Goal: Information Seeking & Learning: Check status

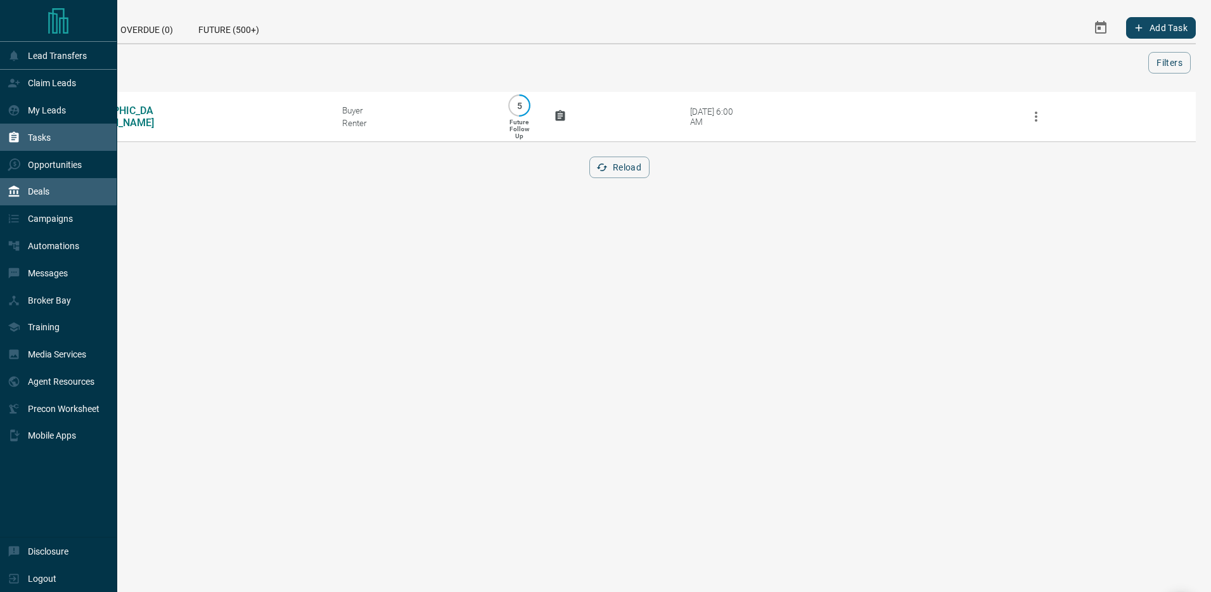
click at [25, 188] on div "Deals" at bounding box center [29, 191] width 42 height 21
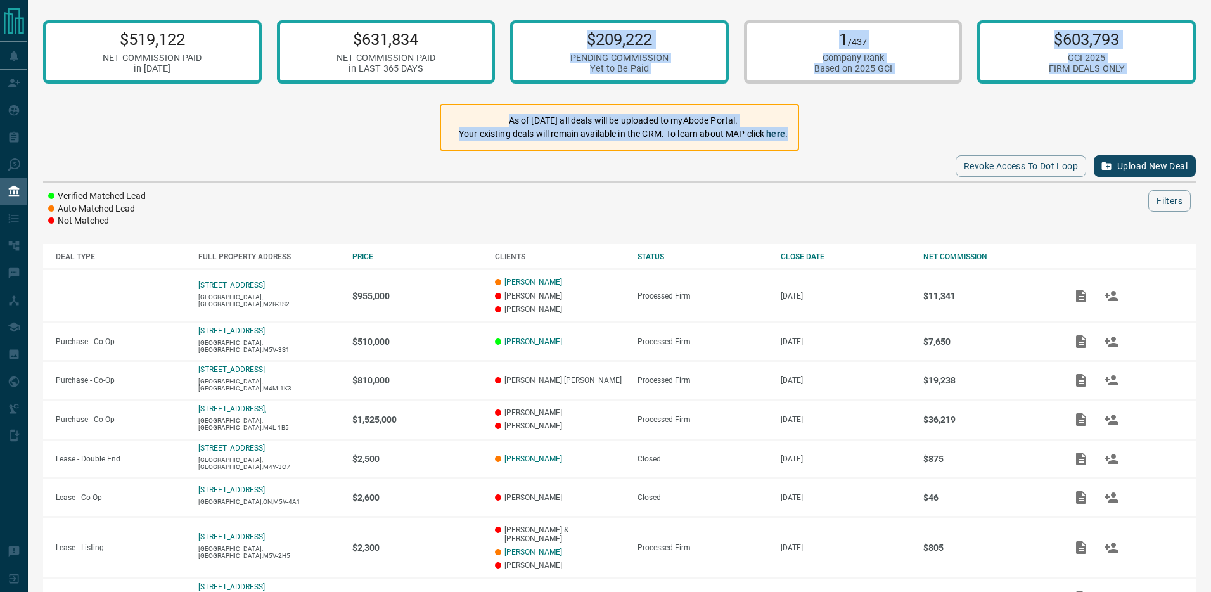
drag, startPoint x: 569, startPoint y: 121, endPoint x: 881, endPoint y: 172, distance: 315.9
click at [881, 172] on div "$519,122 NET COMMISSION PAID in [DATE] $631,834 NET COMMISSION PAID in LAST 365…" at bounding box center [619, 392] width 1183 height 784
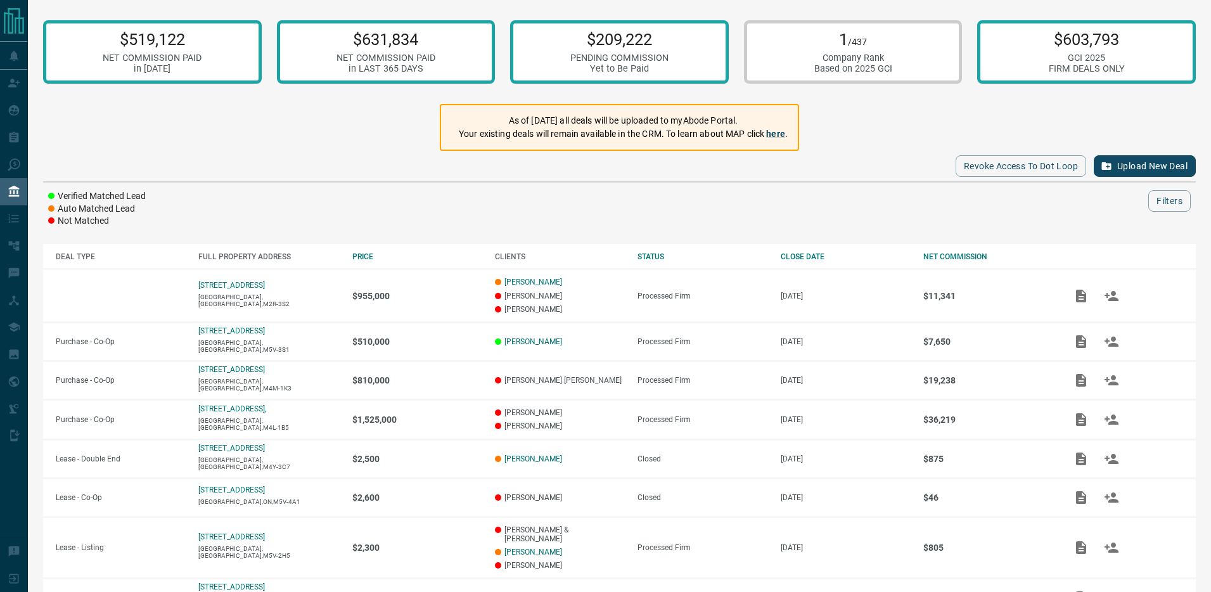
click at [819, 151] on div "Revoke Access to Dot Loop Upload New Deal" at bounding box center [619, 166] width 1153 height 30
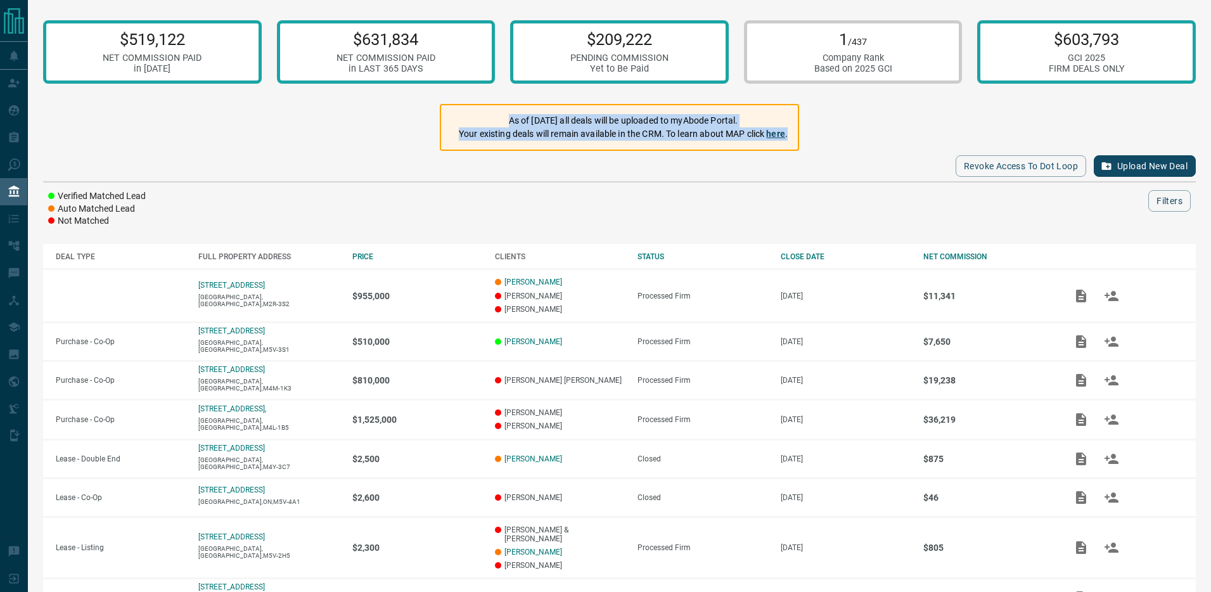
drag, startPoint x: 774, startPoint y: 139, endPoint x: 490, endPoint y: 110, distance: 284.8
click at [490, 110] on div "$519,122 NET COMMISSION PAID in [DATE] $631,834 NET COMMISSION PAID in LAST 365…" at bounding box center [619, 392] width 1183 height 784
click at [542, 184] on div "Revoke Access to Dot Loop Upload New Deal Verified Matched Lead Auto Matched Le…" at bounding box center [619, 189] width 1153 height 77
drag, startPoint x: 810, startPoint y: 150, endPoint x: 467, endPoint y: 118, distance: 344.2
click at [467, 118] on div "$519,122 NET COMMISSION PAID in [DATE] $631,834 NET COMMISSION PAID in LAST 365…" at bounding box center [619, 392] width 1183 height 784
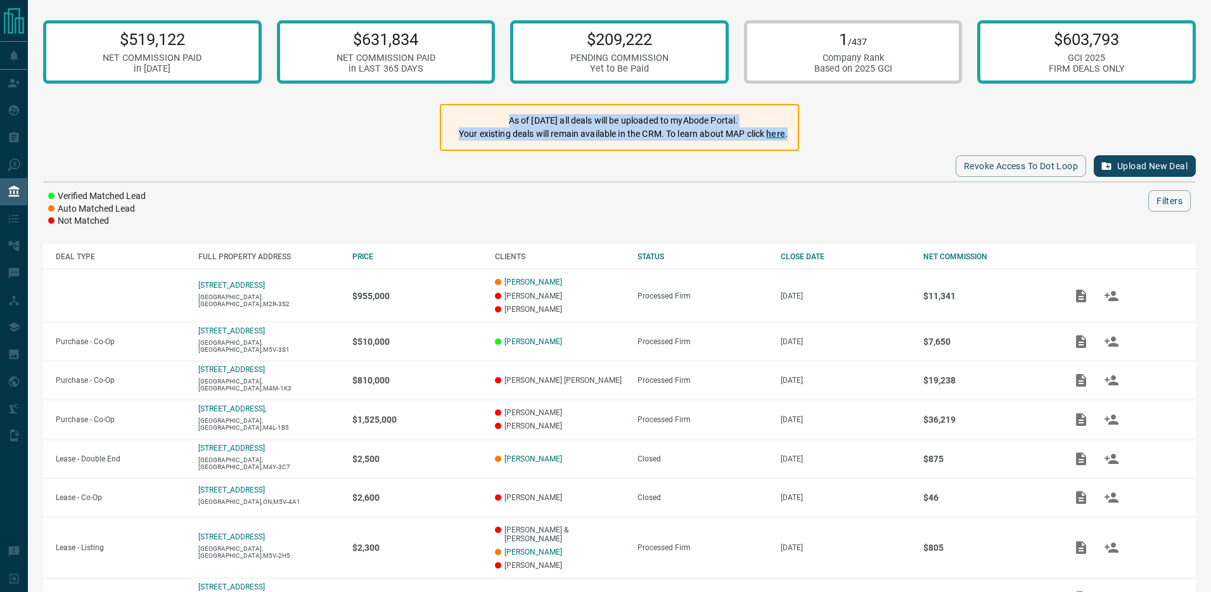
click at [467, 118] on p "As of [DATE] all deals will be uploaded to myAbode Portal." at bounding box center [623, 120] width 329 height 13
drag, startPoint x: 492, startPoint y: 124, endPoint x: 831, endPoint y: 157, distance: 340.6
click at [831, 157] on div "$519,122 NET COMMISSION PAID in [DATE] $631,834 NET COMMISSION PAID in LAST 365…" at bounding box center [619, 392] width 1183 height 784
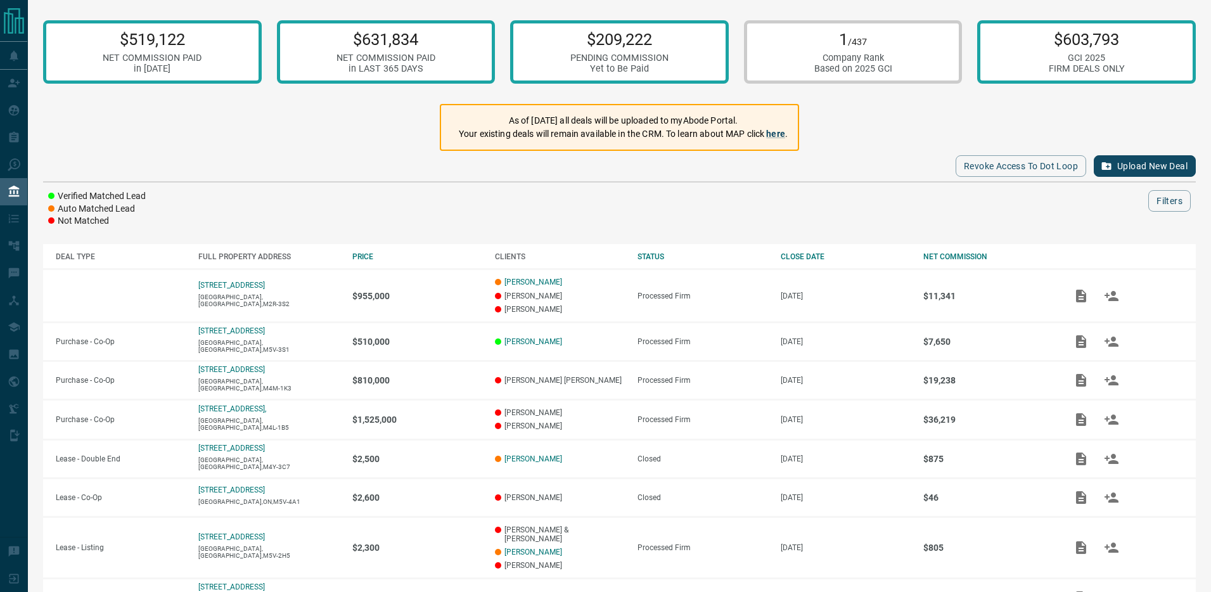
click at [829, 155] on div "Revoke Access to Dot Loop Upload New Deal" at bounding box center [619, 166] width 1153 height 30
drag, startPoint x: 788, startPoint y: 166, endPoint x: 607, endPoint y: 118, distance: 186.9
click at [607, 118] on div "$519,122 NET COMMISSION PAID in [DATE] $631,834 NET COMMISSION PAID in LAST 365…" at bounding box center [619, 392] width 1183 height 784
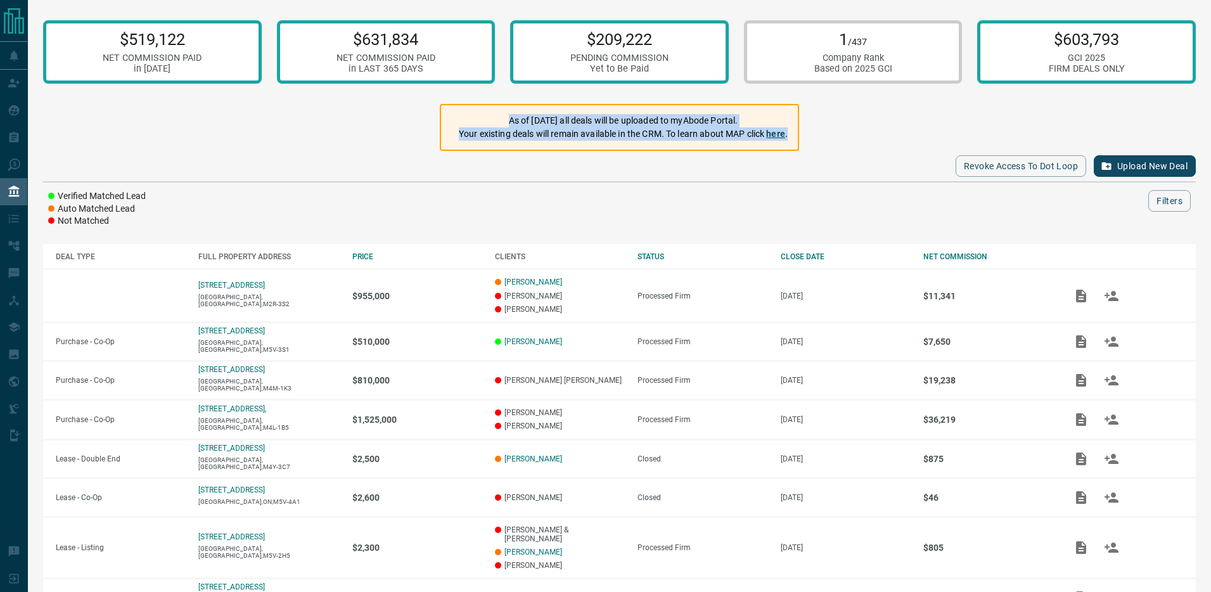
drag, startPoint x: 461, startPoint y: 103, endPoint x: 811, endPoint y: 163, distance: 354.9
click at [811, 163] on div "$519,122 NET COMMISSION PAID in [DATE] $631,834 NET COMMISSION PAID in LAST 365…" at bounding box center [619, 392] width 1183 height 784
click at [833, 161] on div "Revoke Access to Dot Loop Upload New Deal" at bounding box center [619, 166] width 1153 height 30
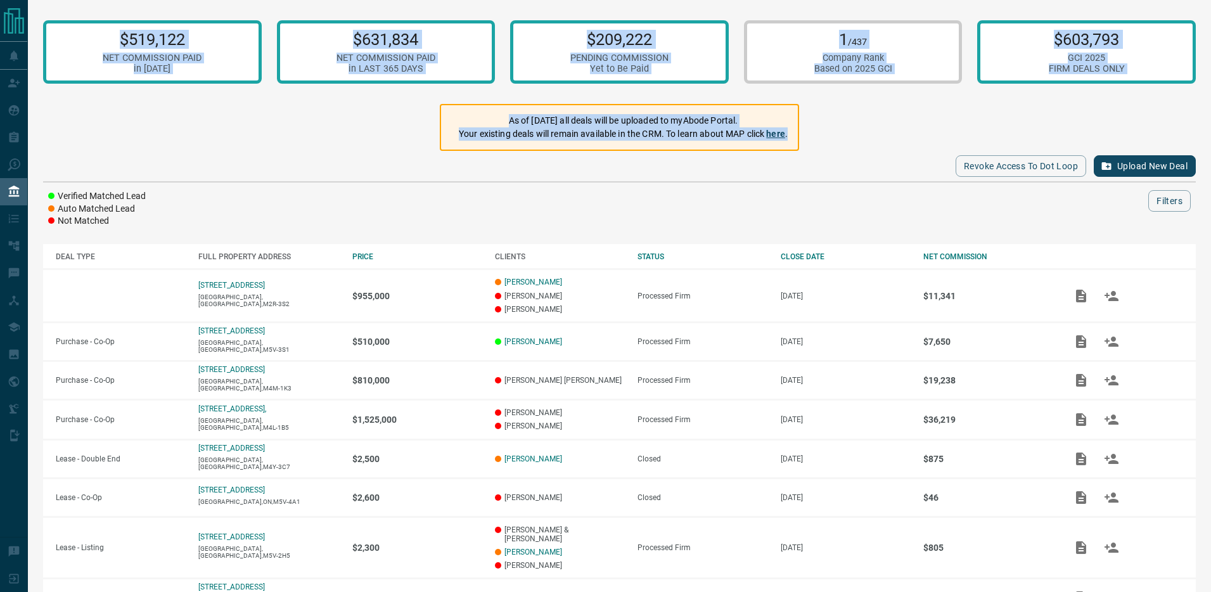
drag, startPoint x: 808, startPoint y: 160, endPoint x: 63, endPoint y: 17, distance: 758.8
click at [63, 17] on div "$519,122 NET COMMISSION PAID in [DATE] $631,834 NET COMMISSION PAID in LAST 365…" at bounding box center [619, 392] width 1183 height 784
click at [323, 181] on div "Revoke Access to Dot Loop Upload New Deal" at bounding box center [619, 167] width 1153 height 32
drag, startPoint x: 830, startPoint y: 174, endPoint x: -1, endPoint y: -9, distance: 850.5
click at [0, 0] on html "Lead Transfers Claim Leads My Leads Tasks Opportunities Deals Campaigns Automat…" at bounding box center [605, 296] width 1211 height 592
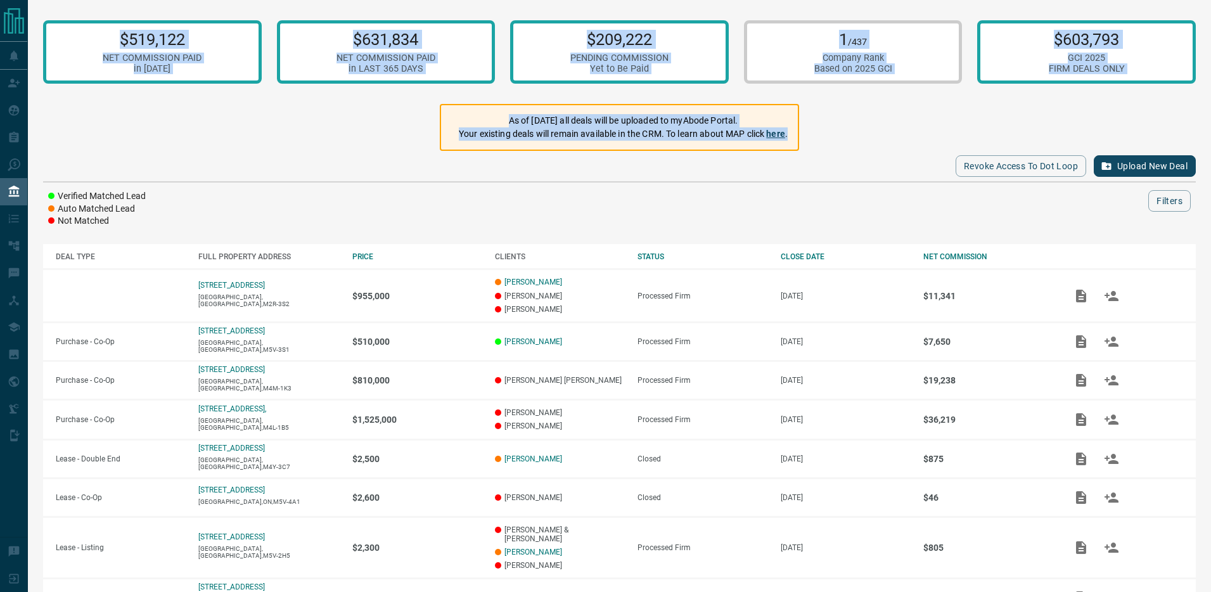
click at [155, 173] on div "Revoke Access to Dot Loop Upload New Deal" at bounding box center [619, 166] width 1153 height 30
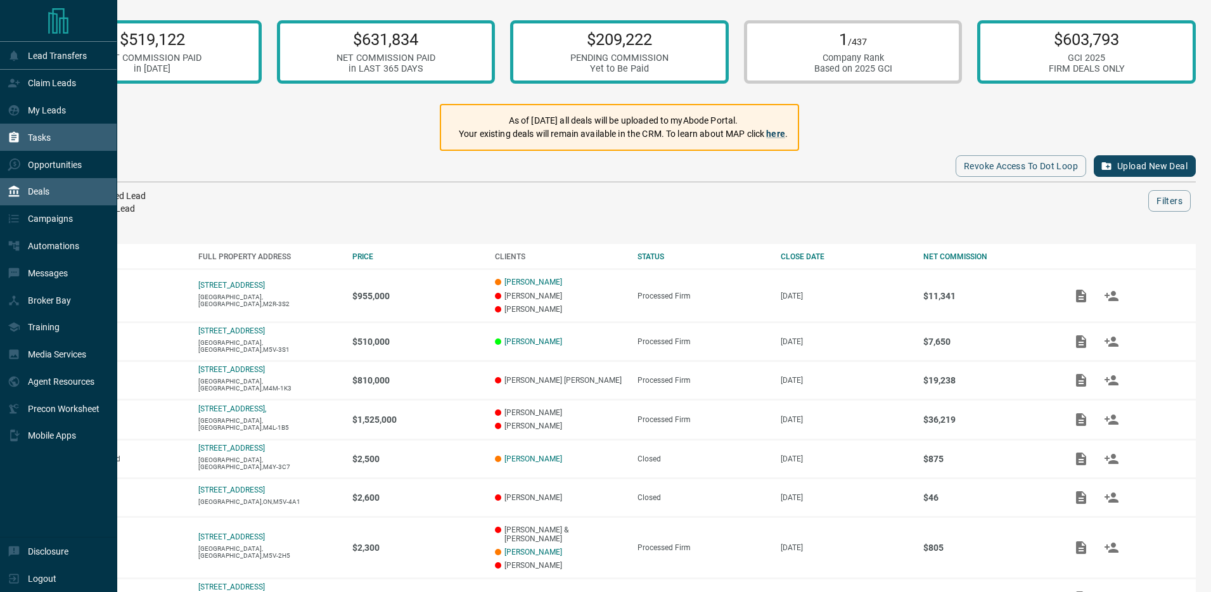
click at [51, 138] on p "Tasks" at bounding box center [39, 137] width 23 height 10
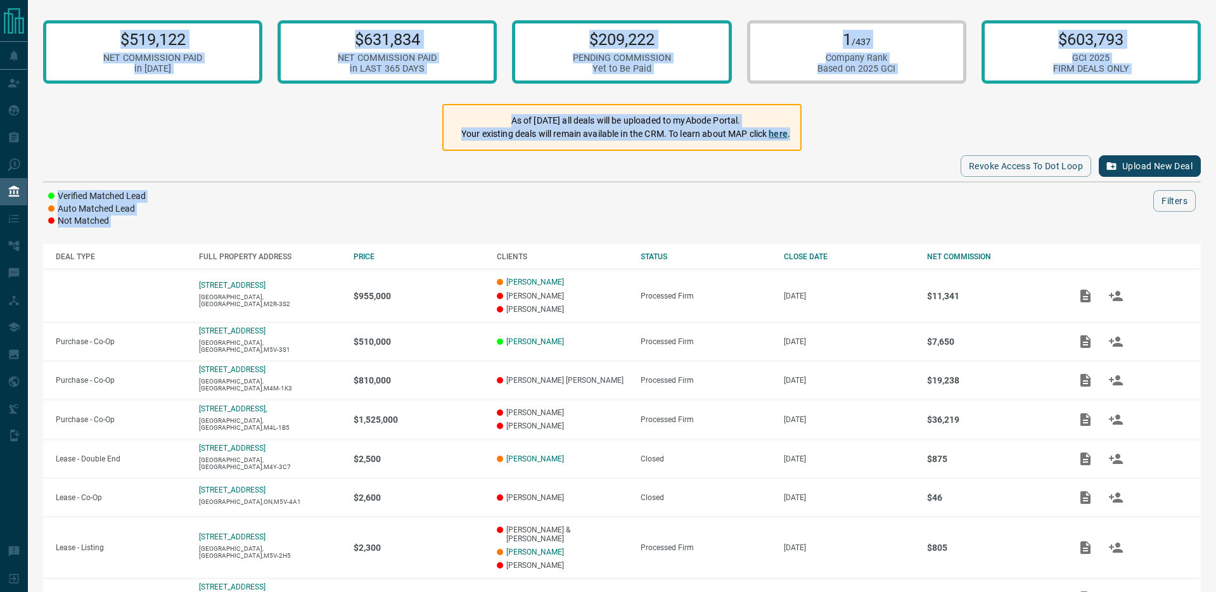
drag, startPoint x: 1204, startPoint y: 207, endPoint x: 52, endPoint y: 13, distance: 1168.2
click at [53, 15] on div "$519,122 NET COMMISSION PAID in [DATE] $631,834 NET COMMISSION PAID in LAST 365…" at bounding box center [622, 392] width 1188 height 784
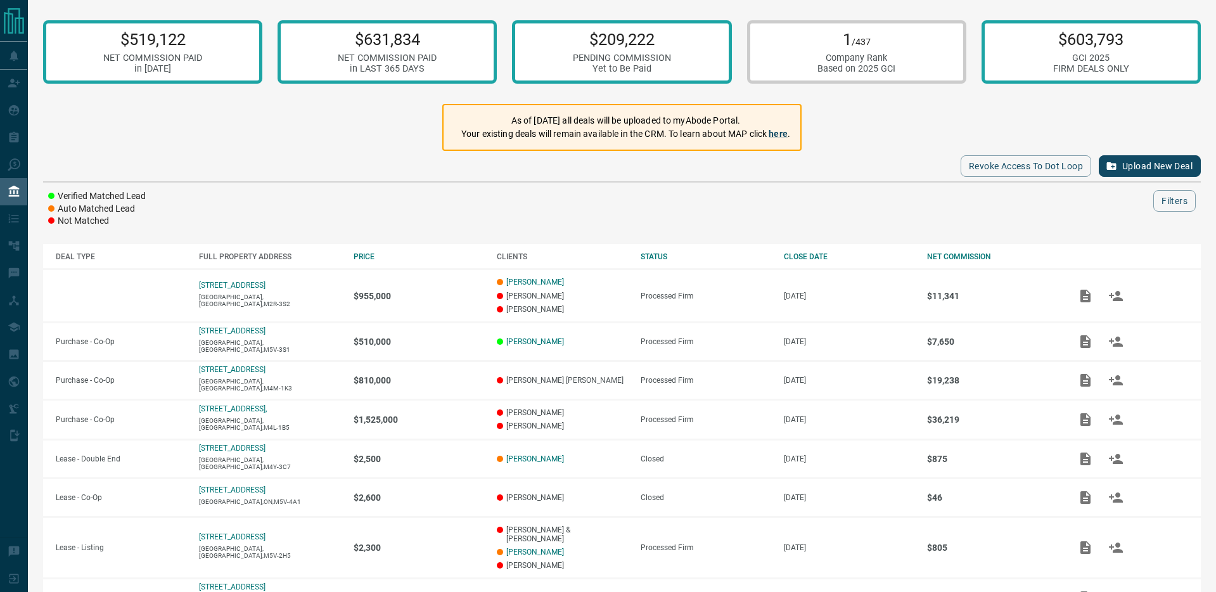
click at [47, 7] on div "$519,122 NET COMMISSION PAID in [DATE] $631,834 NET COMMISSION PAID in LAST 365…" at bounding box center [622, 392] width 1188 height 784
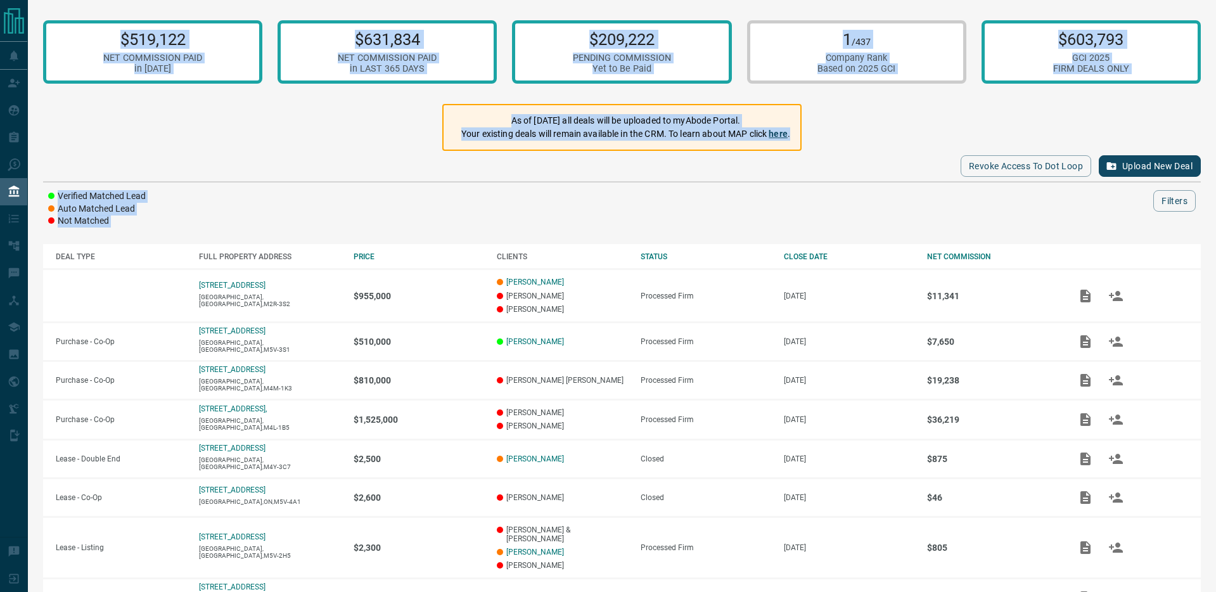
drag, startPoint x: 49, startPoint y: 5, endPoint x: 1238, endPoint y: 189, distance: 1202.4
click at [1210, 189] on html "Lead Transfers Claim Leads My Leads Tasks Opportunities Deals Campaigns Automat…" at bounding box center [608, 296] width 1216 height 592
click at [1011, 210] on div at bounding box center [661, 201] width 985 height 22
drag, startPoint x: 81, startPoint y: 208, endPoint x: 42, endPoint y: 7, distance: 204.7
click at [42, 7] on div "$519,122 NET COMMISSION PAID in [DATE] $631,834 NET COMMISSION PAID in LAST 365…" at bounding box center [622, 392] width 1188 height 784
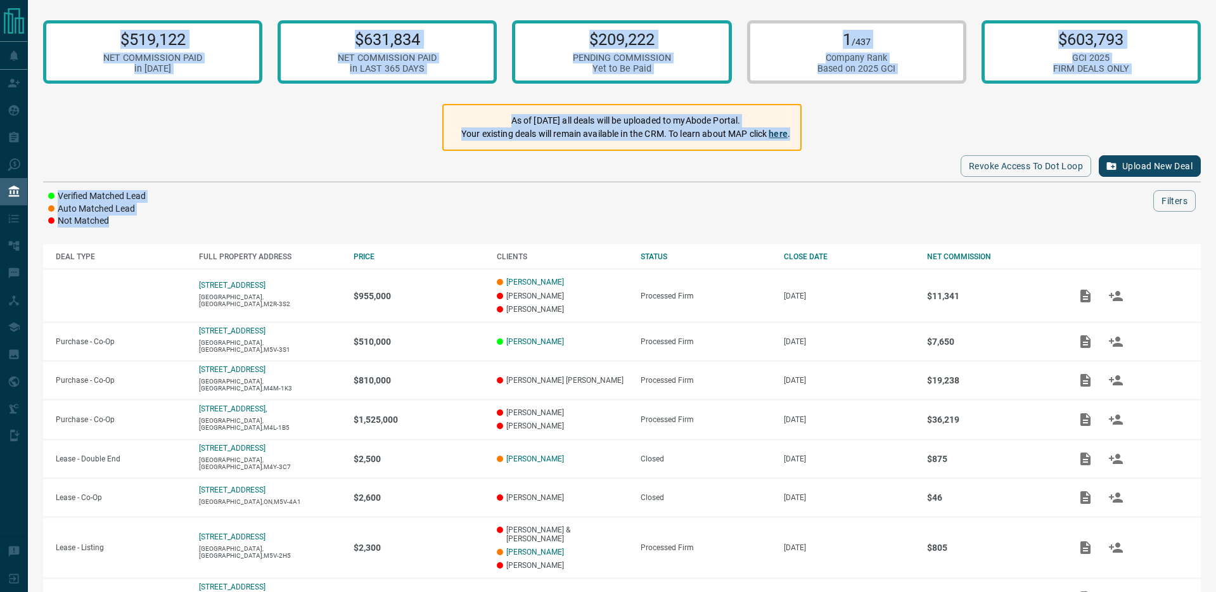
click at [42, 7] on div "$519,122 NET COMMISSION PAID in [DATE] $631,834 NET COMMISSION PAID in LAST 365…" at bounding box center [622, 392] width 1188 height 784
drag, startPoint x: 41, startPoint y: 1, endPoint x: 809, endPoint y: 215, distance: 797.3
click at [809, 215] on div "$519,122 NET COMMISSION PAID in [DATE] $631,834 NET COMMISSION PAID in LAST 365…" at bounding box center [622, 392] width 1188 height 784
click at [809, 215] on div "Verified Matched Lead Auto Matched Lead Not Matched Filters" at bounding box center [622, 208] width 1158 height 37
drag, startPoint x: 881, startPoint y: 219, endPoint x: 64, endPoint y: 25, distance: 839.5
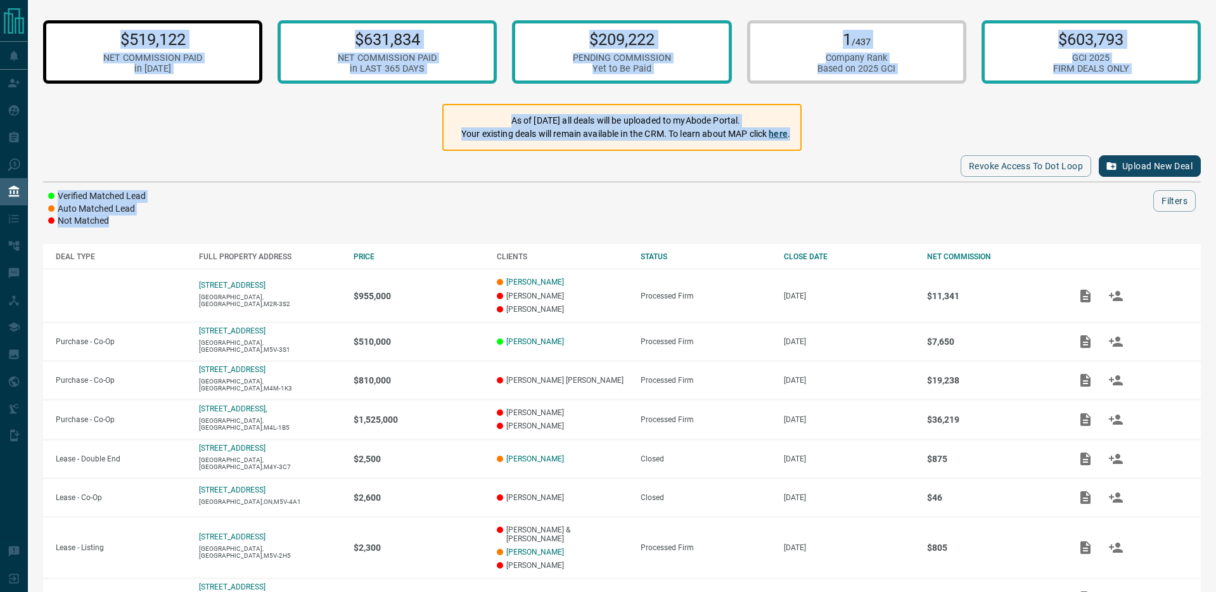
click at [64, 25] on div "$519,122 NET COMMISSION PAID in [DATE] $631,834 NET COMMISSION PAID in LAST 365…" at bounding box center [622, 392] width 1188 height 784
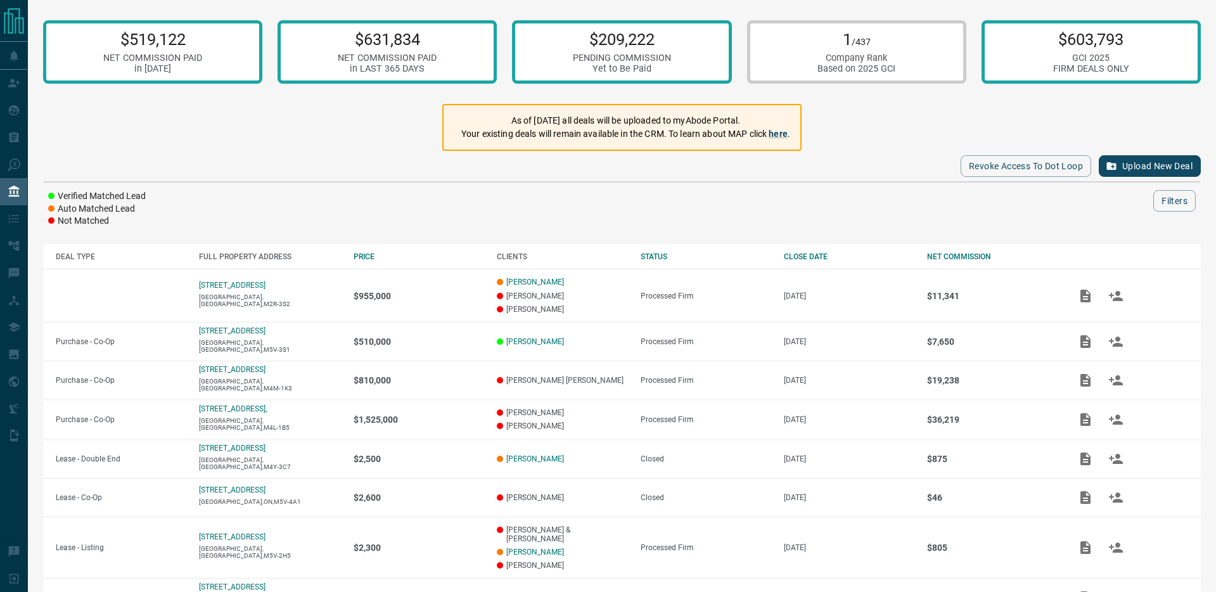
click at [47, 11] on div "$519,122 NET COMMISSION PAID in [DATE] $631,834 NET COMMISSION PAID in LAST 365…" at bounding box center [622, 392] width 1188 height 784
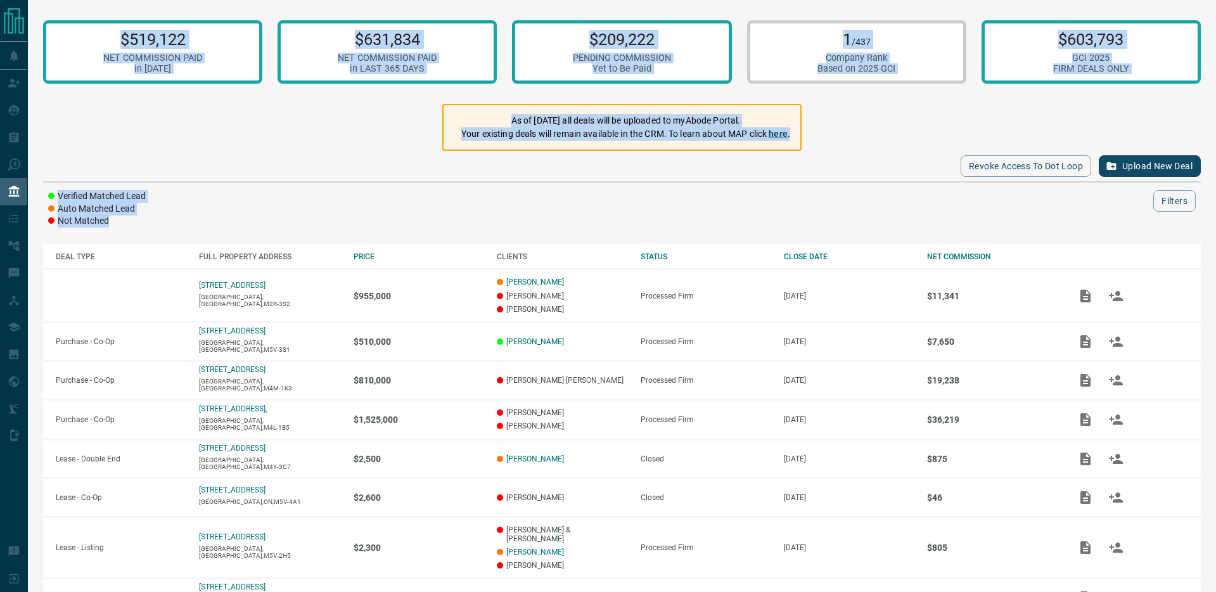
drag, startPoint x: 42, startPoint y: 10, endPoint x: 1070, endPoint y: 235, distance: 1052.1
click at [1070, 235] on div "$519,122 NET COMMISSION PAID in [DATE] $631,834 NET COMMISSION PAID in LAST 365…" at bounding box center [622, 392] width 1188 height 784
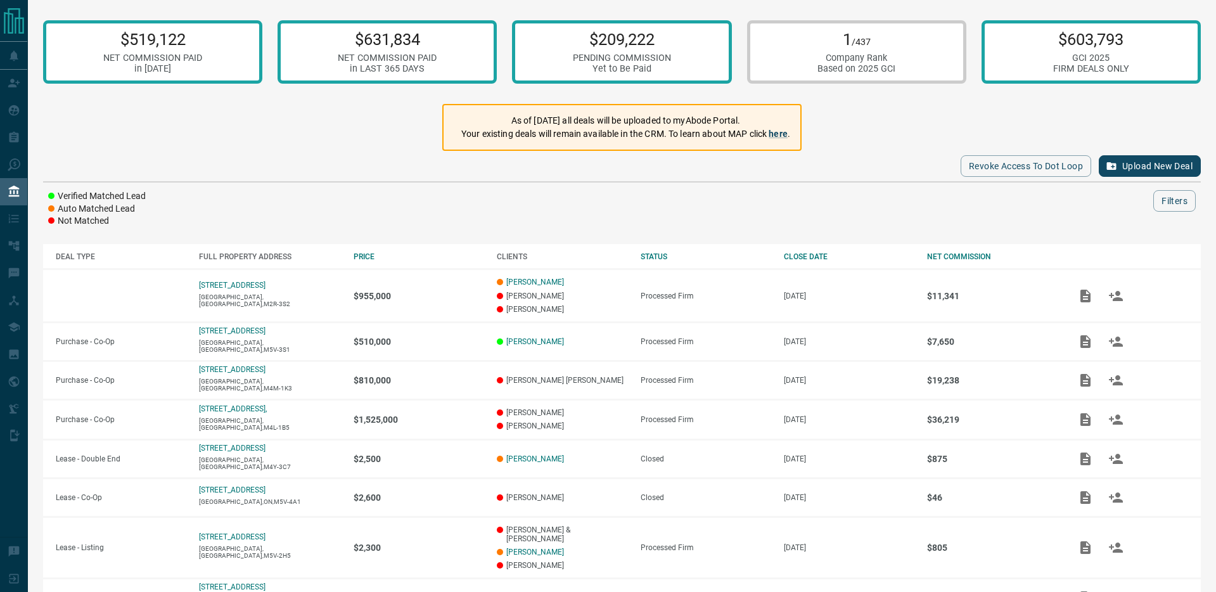
click at [1066, 229] on div "$519,122 NET COMMISSION PAID in [DATE] $631,834 NET COMMISSION PAID in LAST 365…" at bounding box center [622, 392] width 1188 height 784
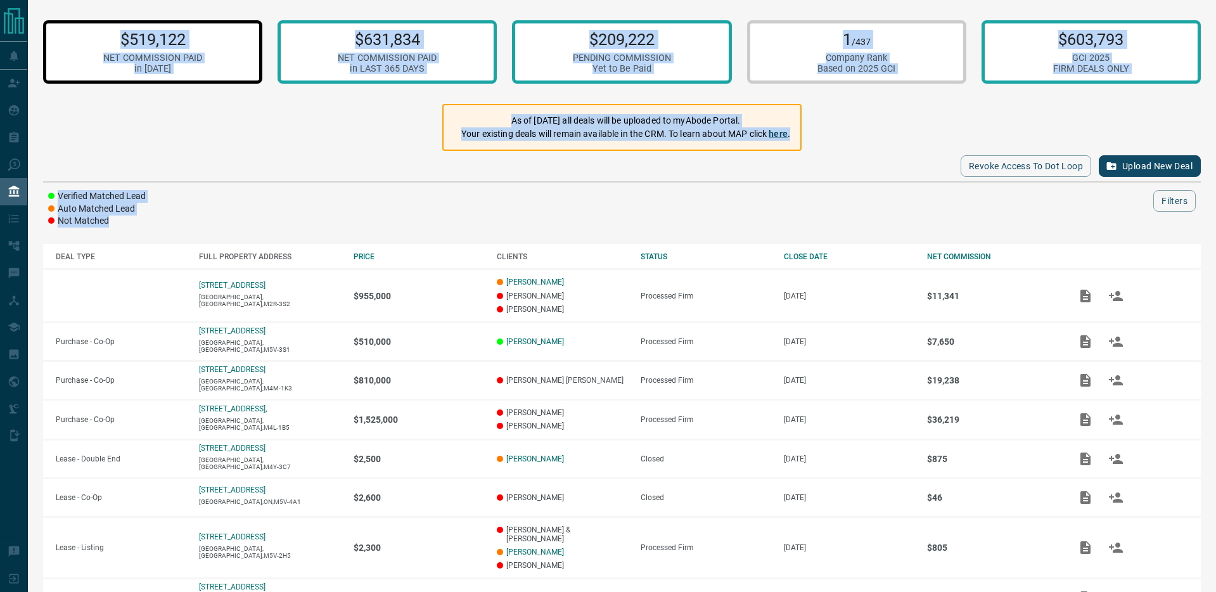
drag, startPoint x: 1028, startPoint y: 236, endPoint x: 110, endPoint y: 22, distance: 943.5
click at [110, 22] on div "$519,122 NET COMMISSION PAID in [DATE] $631,834 NET COMMISSION PAID in LAST 365…" at bounding box center [622, 392] width 1188 height 784
click at [91, 8] on div "$519,122 NET COMMISSION PAID in [DATE] $631,834 NET COMMISSION PAID in LAST 365…" at bounding box center [622, 392] width 1188 height 784
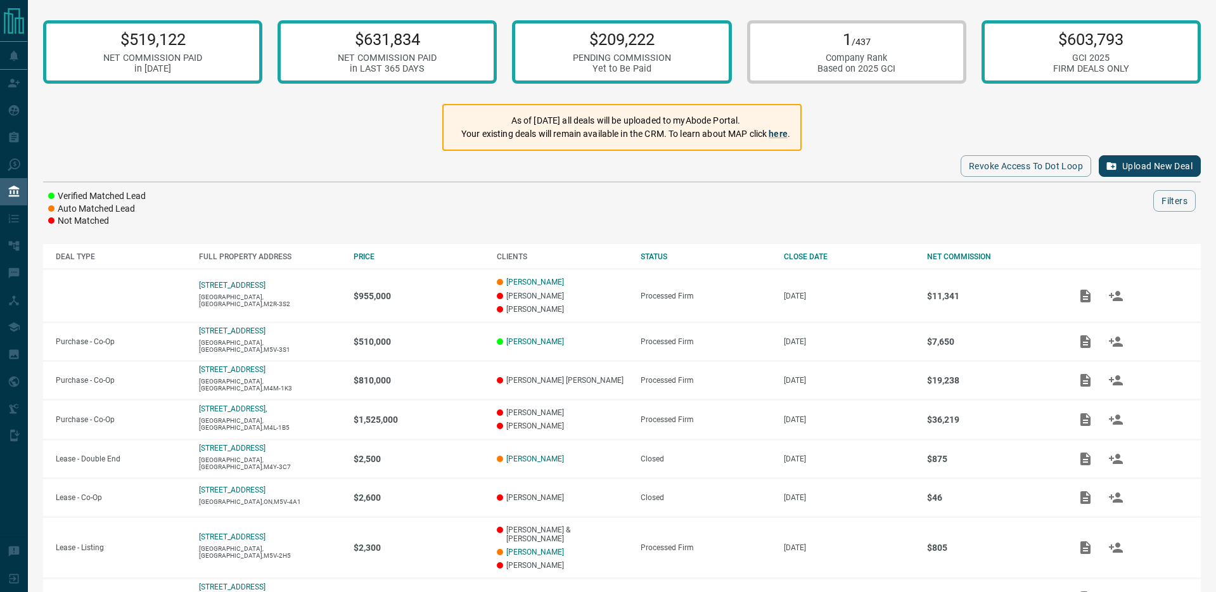
click at [823, 44] on p "1 /437" at bounding box center [856, 39] width 78 height 19
click at [1055, 54] on div "GCI 2025" at bounding box center [1091, 58] width 76 height 11
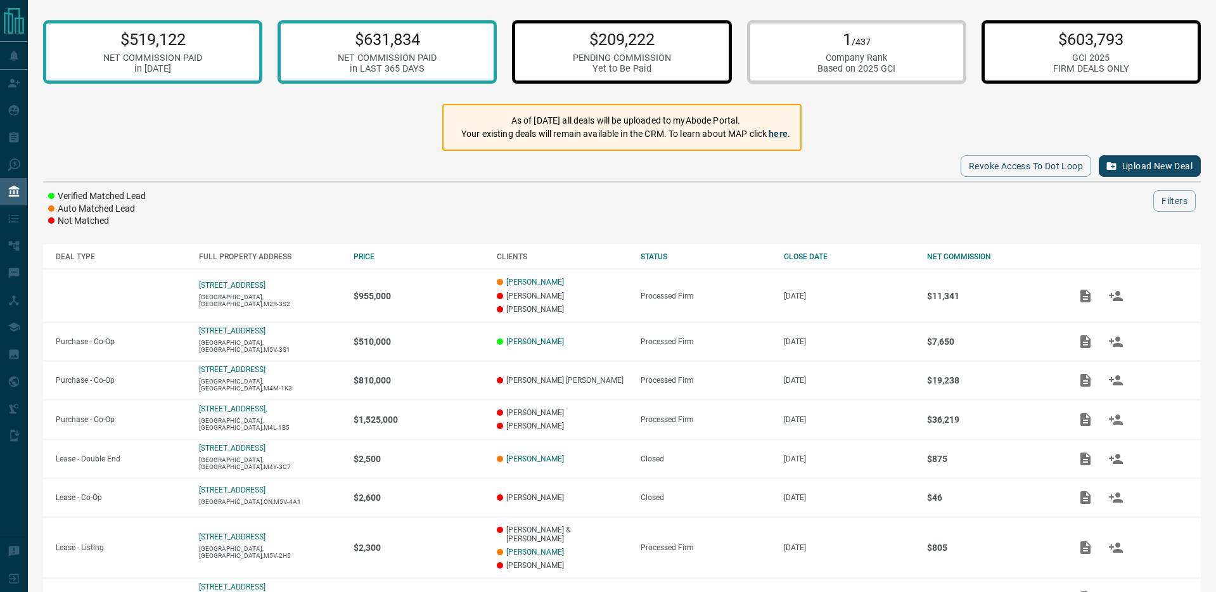
click at [632, 53] on div "PENDING COMMISSION" at bounding box center [622, 58] width 98 height 11
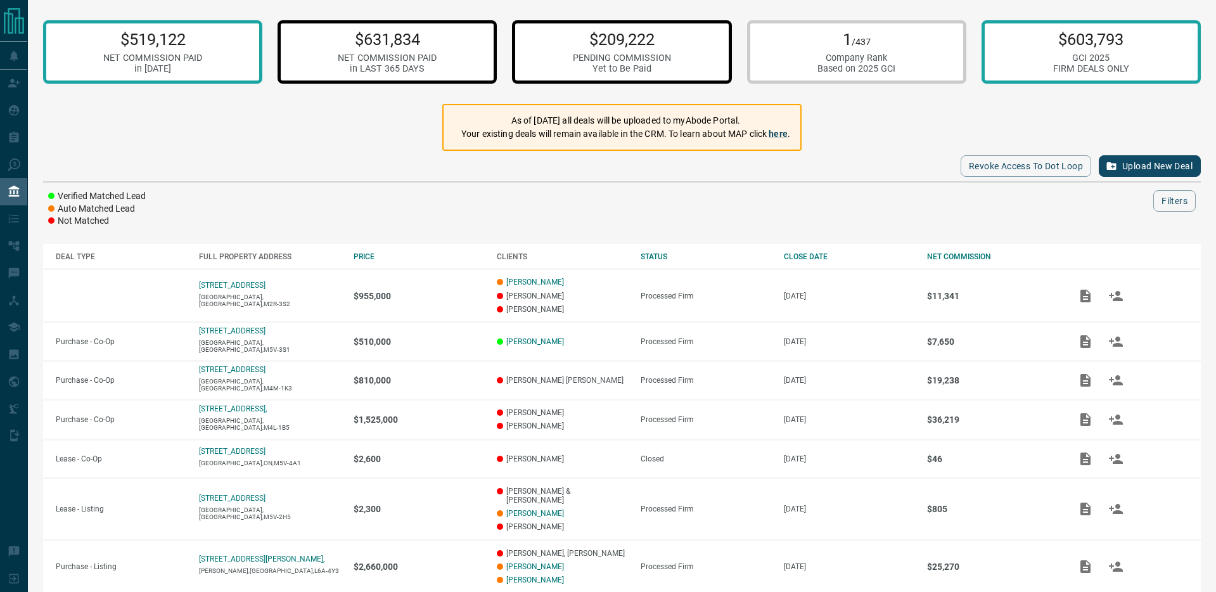
click at [454, 40] on div "$631,834 NET COMMISSION PAID in LAST 365 DAYS" at bounding box center [387, 51] width 219 height 63
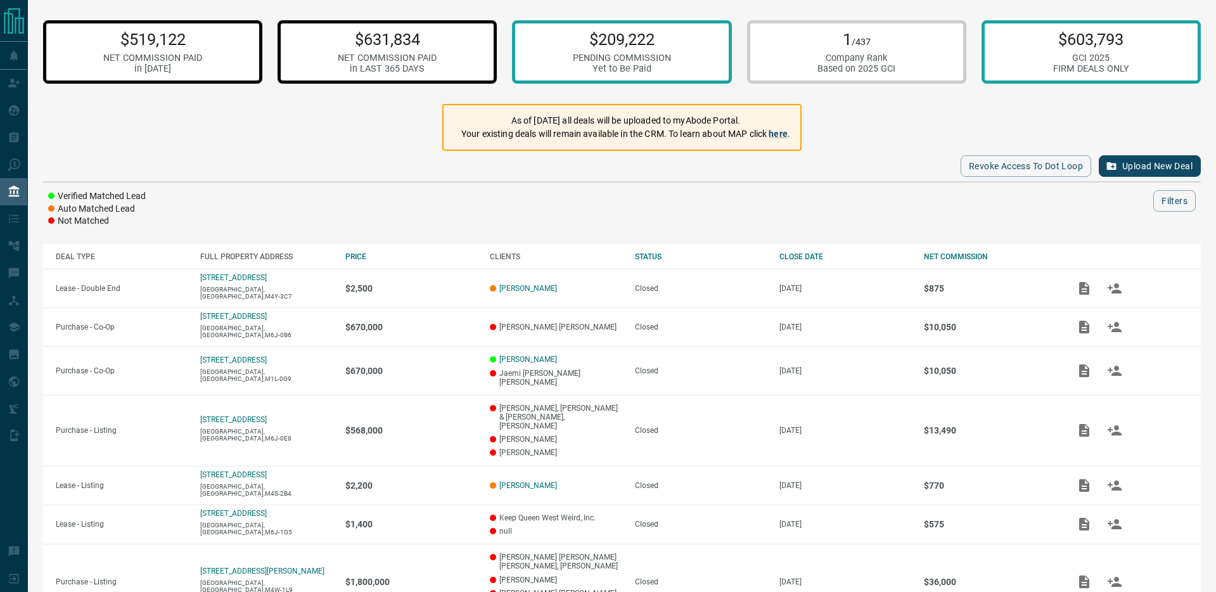
click at [198, 42] on p "$519,122" at bounding box center [152, 39] width 99 height 19
